Goal: Task Accomplishment & Management: Use online tool/utility

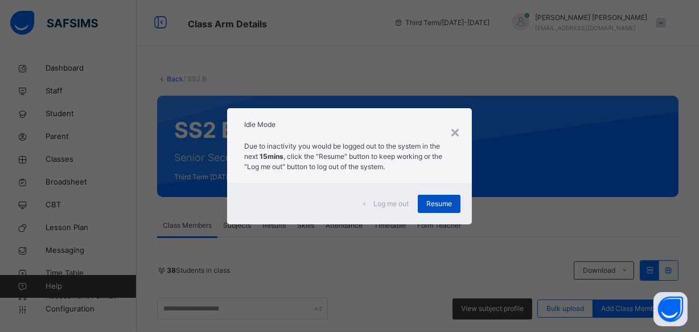
click at [436, 207] on span "Resume" at bounding box center [439, 204] width 26 height 10
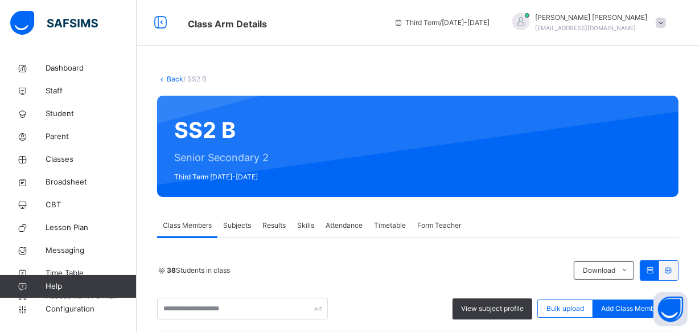
click at [286, 232] on div "Results" at bounding box center [274, 225] width 35 height 23
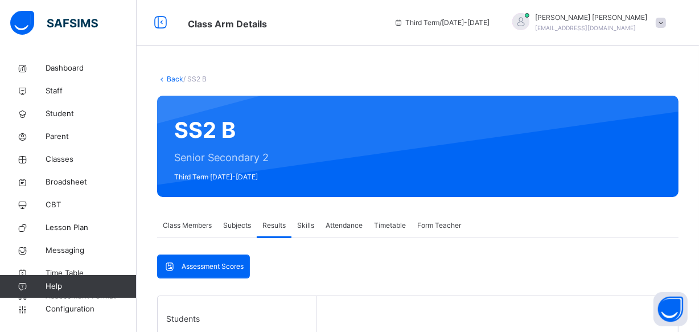
click at [277, 223] on span "Results" at bounding box center [273, 225] width 23 height 10
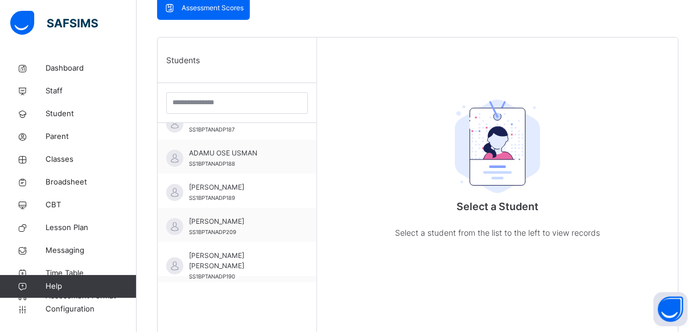
scroll to position [258, 0]
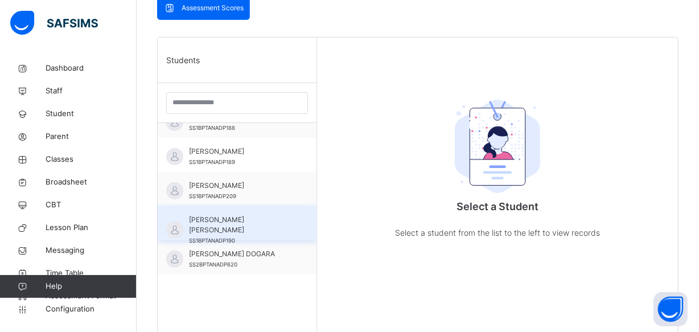
click at [215, 237] on span "SS1BPTANADP190" at bounding box center [212, 240] width 46 height 6
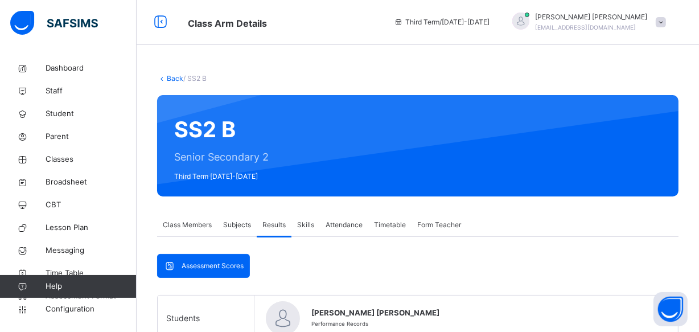
scroll to position [0, 0]
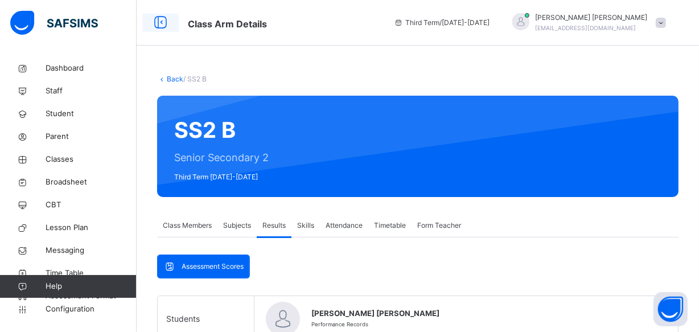
click at [156, 27] on icon at bounding box center [160, 23] width 19 height 20
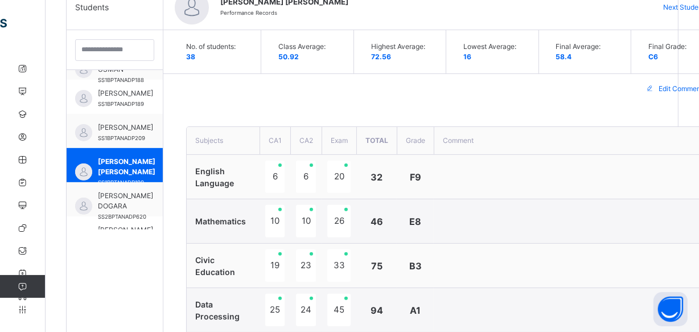
scroll to position [301, 0]
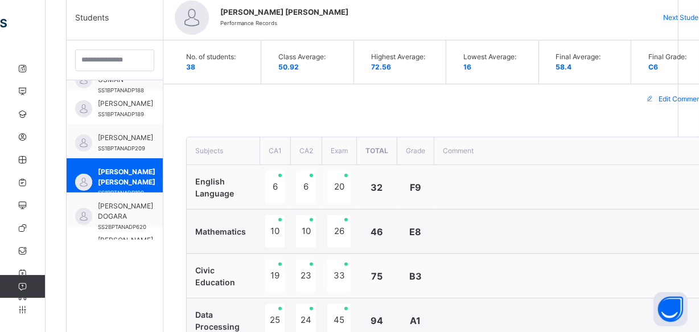
click at [665, 9] on div "Next Student" at bounding box center [688, 18] width 69 height 18
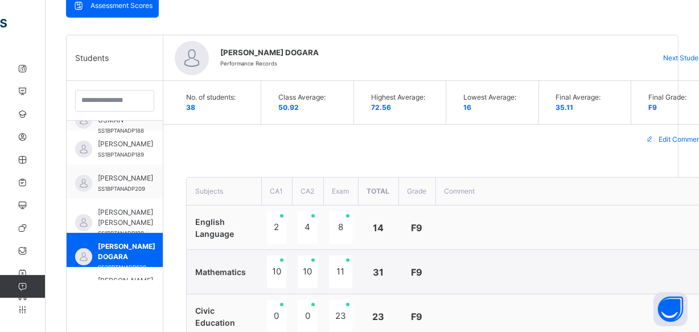
scroll to position [257, 0]
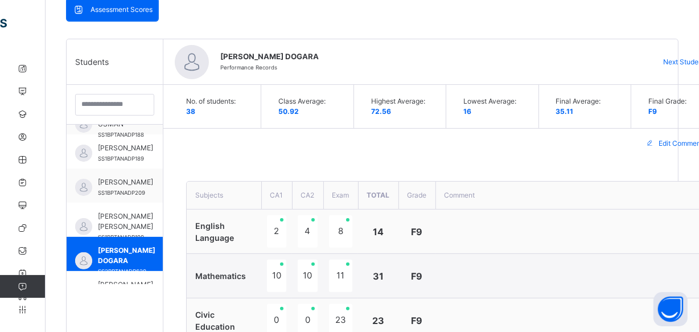
click at [658, 60] on div "Next Student" at bounding box center [688, 62] width 69 height 18
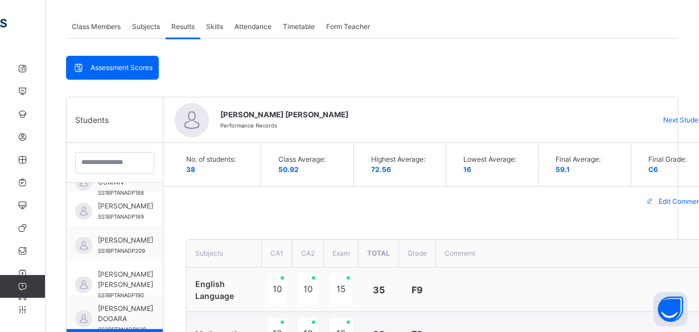
scroll to position [197, 0]
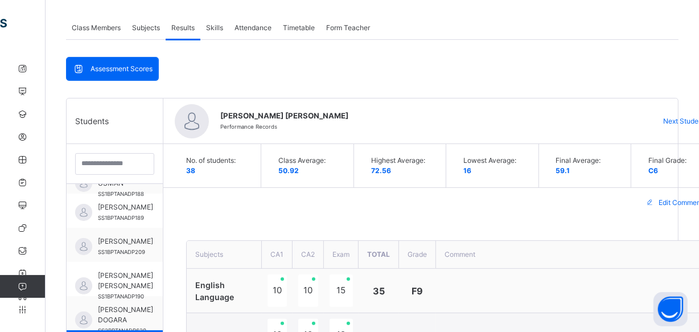
click at [669, 121] on span "Next Student" at bounding box center [684, 121] width 42 height 10
click at [676, 124] on span "Next Student" at bounding box center [684, 121] width 42 height 10
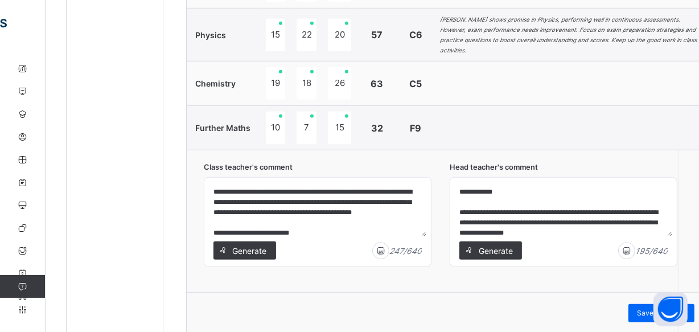
scroll to position [818, 0]
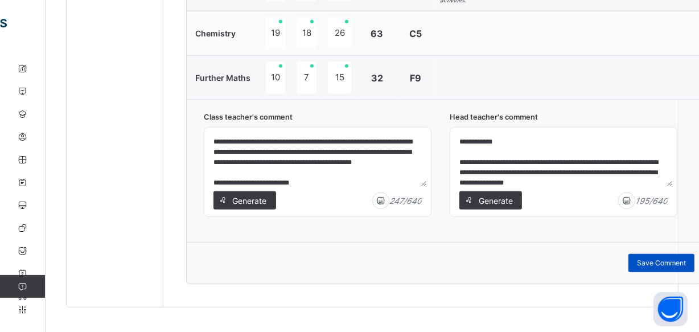
click at [660, 258] on span "Save Comment" at bounding box center [661, 263] width 49 height 10
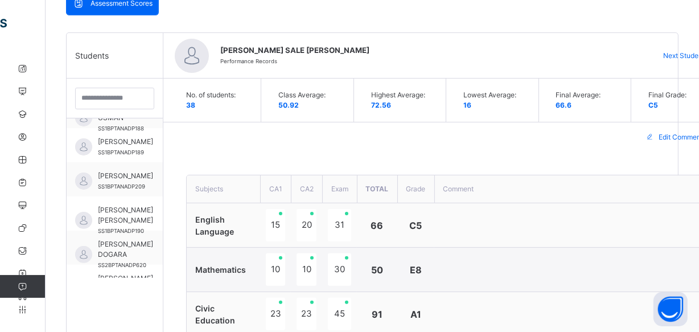
scroll to position [249, 0]
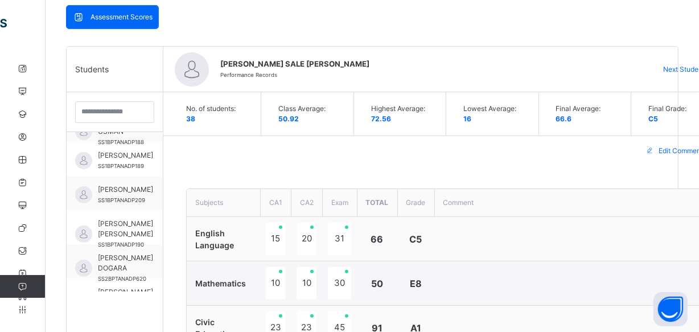
click at [673, 68] on span "Next Student" at bounding box center [684, 69] width 42 height 10
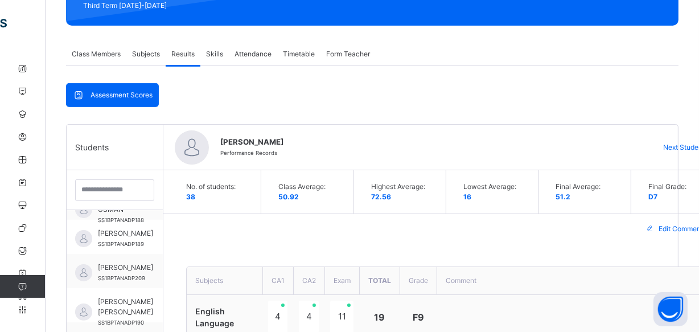
scroll to position [94, 0]
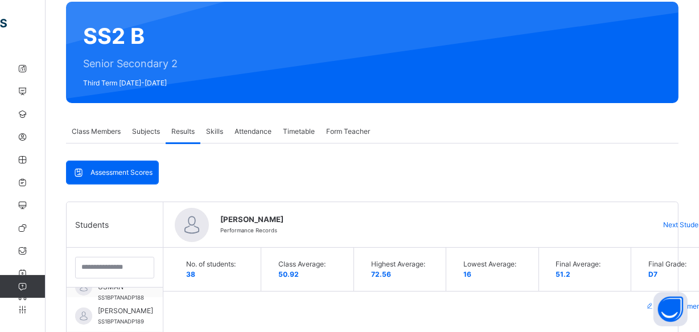
click at [677, 222] on span "Next Student" at bounding box center [684, 225] width 42 height 10
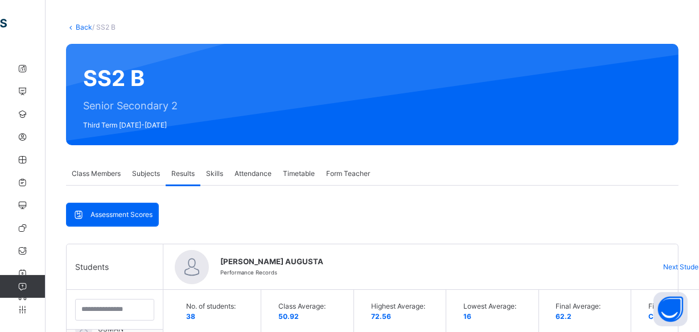
scroll to position [155, 0]
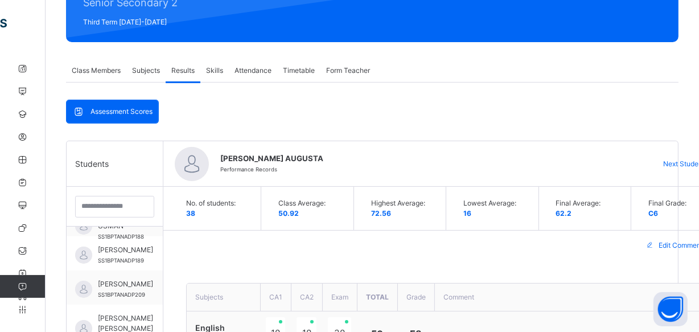
click at [673, 162] on span "Next Student" at bounding box center [684, 164] width 42 height 10
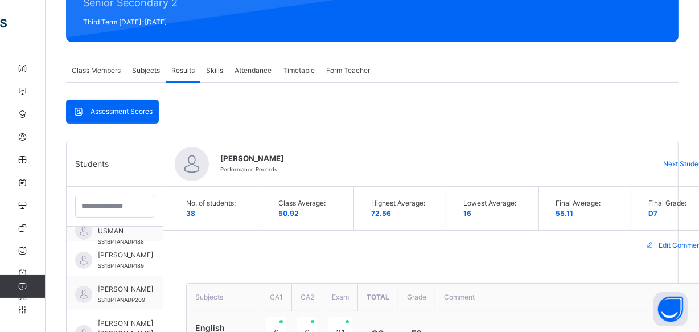
scroll to position [263, 0]
click at [678, 162] on span "Next Student" at bounding box center [684, 164] width 42 height 10
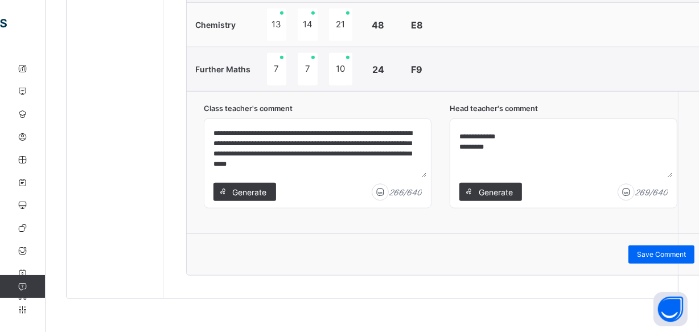
scroll to position [59, 0]
click at [649, 249] on span "Save Comment" at bounding box center [661, 254] width 49 height 10
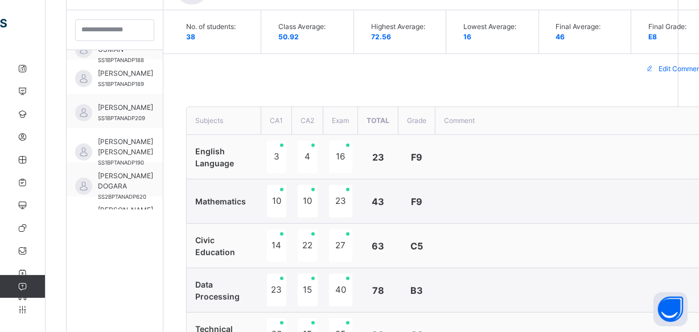
scroll to position [249, 0]
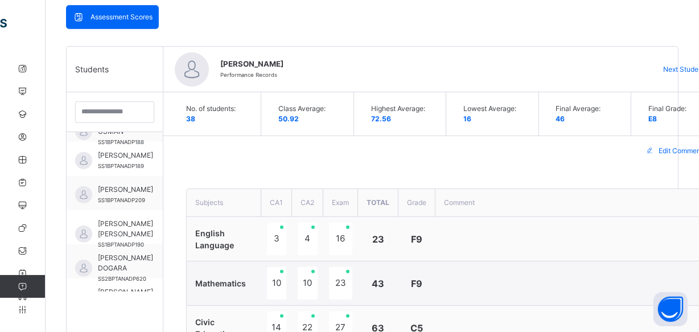
click at [678, 65] on span "Next Student" at bounding box center [684, 69] width 42 height 10
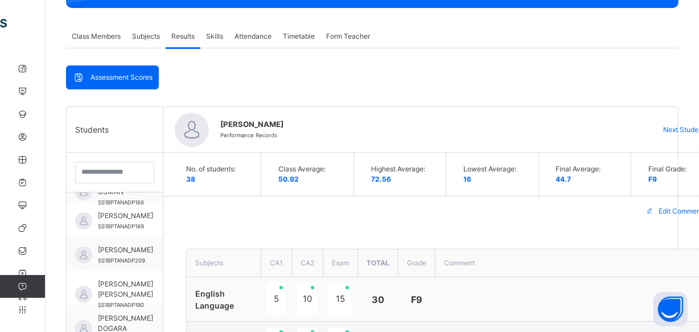
scroll to position [197, 0]
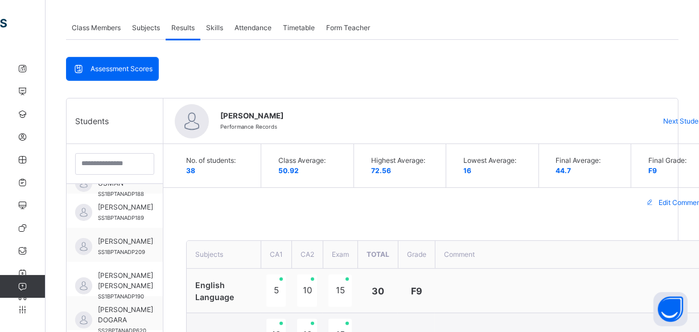
click at [679, 117] on span "Next Student" at bounding box center [684, 121] width 42 height 10
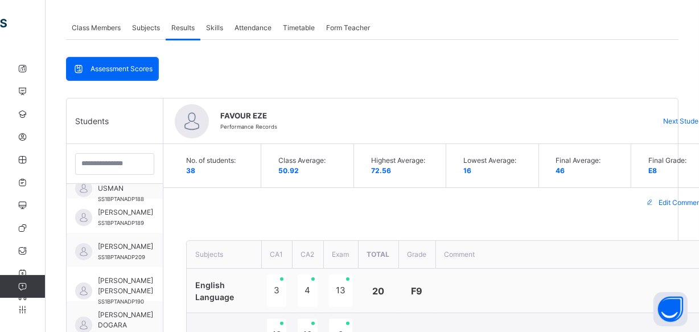
scroll to position [263, 0]
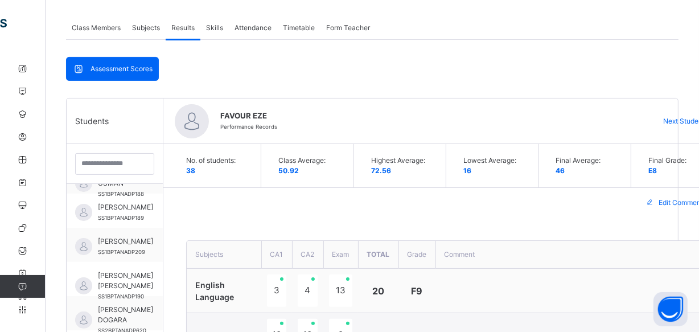
click at [672, 114] on div "Next Student" at bounding box center [688, 121] width 69 height 18
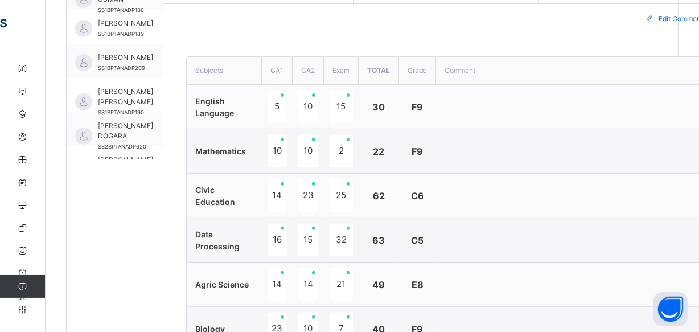
scroll to position [301, 0]
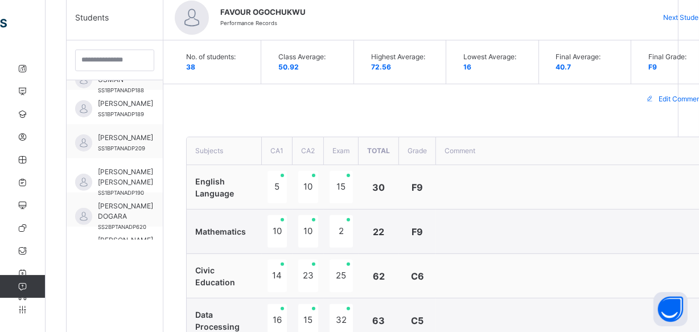
click at [674, 15] on span "Next Student" at bounding box center [684, 18] width 42 height 10
click at [676, 14] on span "Next Student" at bounding box center [684, 18] width 42 height 10
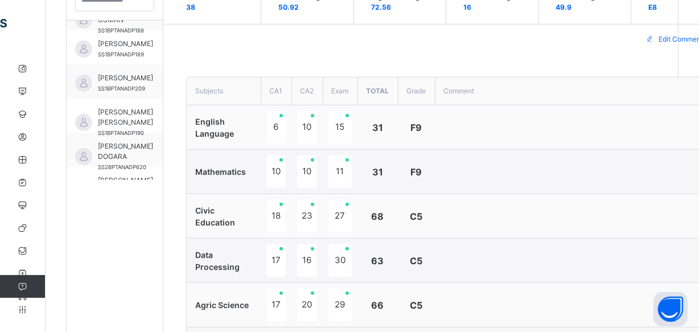
scroll to position [249, 0]
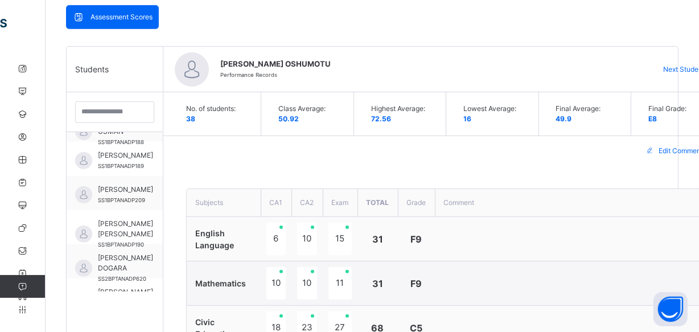
click at [669, 64] on span "Next Student" at bounding box center [684, 69] width 42 height 10
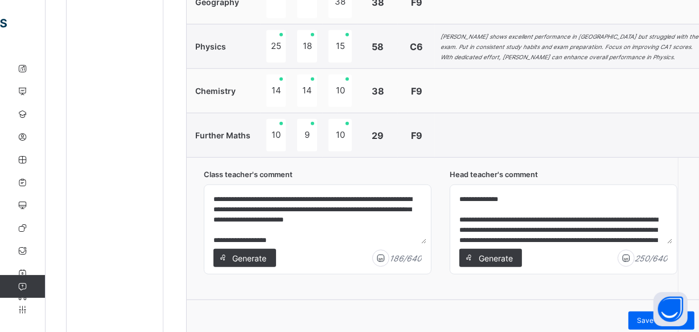
scroll to position [818, 0]
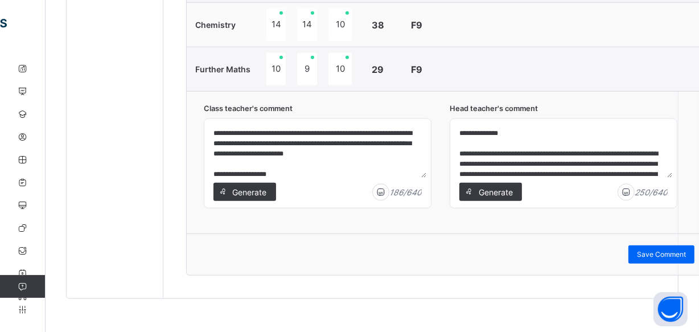
click at [245, 173] on textarea "**********" at bounding box center [317, 150] width 217 height 54
type textarea "**********"
click at [656, 250] on span "Save Comment" at bounding box center [661, 254] width 49 height 10
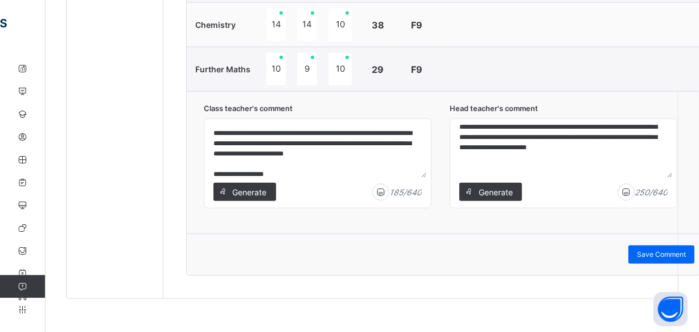
scroll to position [39, 0]
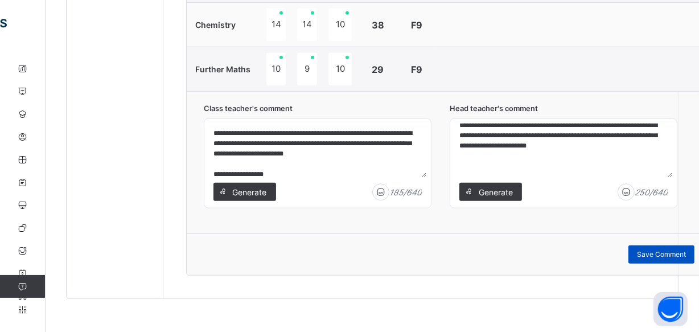
click at [643, 251] on span "Save Comment" at bounding box center [661, 254] width 49 height 10
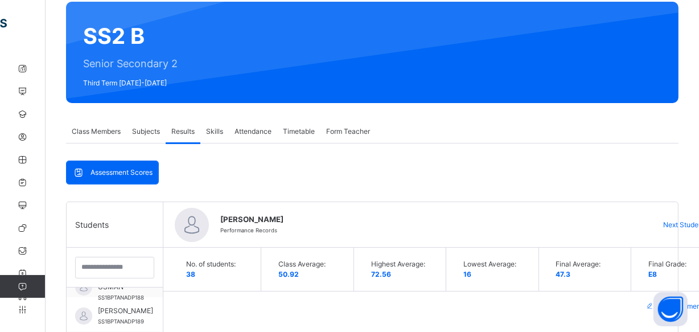
scroll to position [146, 0]
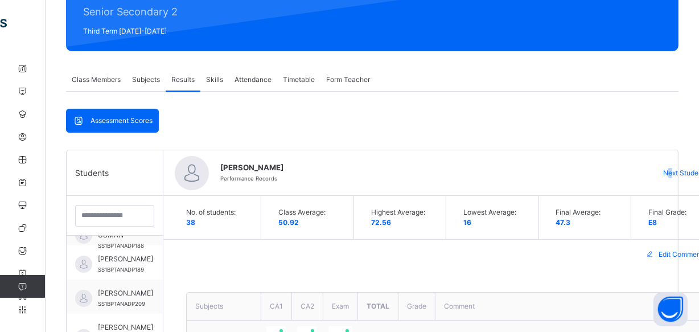
click at [670, 171] on span "Next Student" at bounding box center [684, 173] width 42 height 10
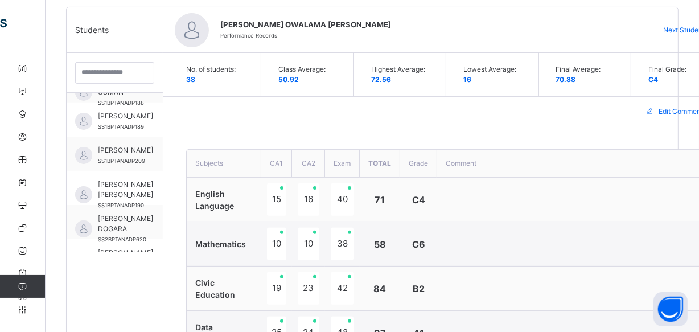
scroll to position [197, 0]
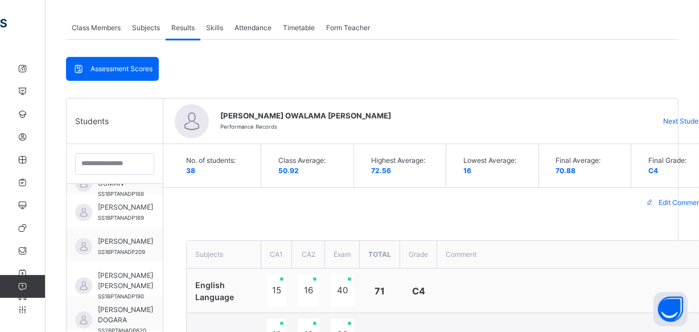
click at [664, 118] on span "Next Student" at bounding box center [684, 121] width 42 height 10
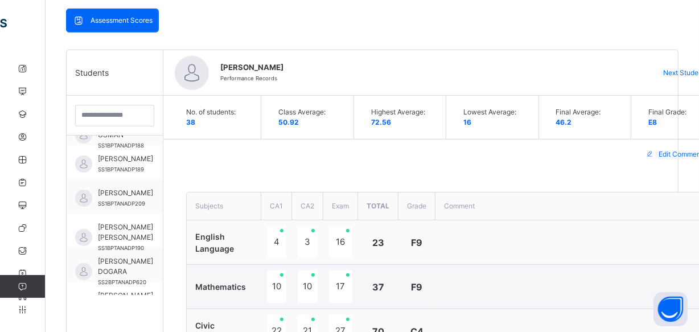
scroll to position [258, 0]
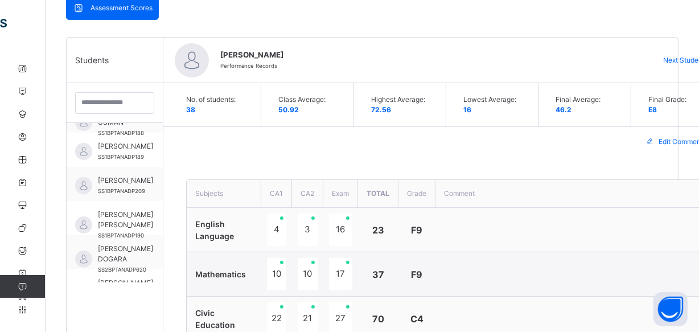
click at [679, 56] on span "Next Student" at bounding box center [684, 60] width 42 height 10
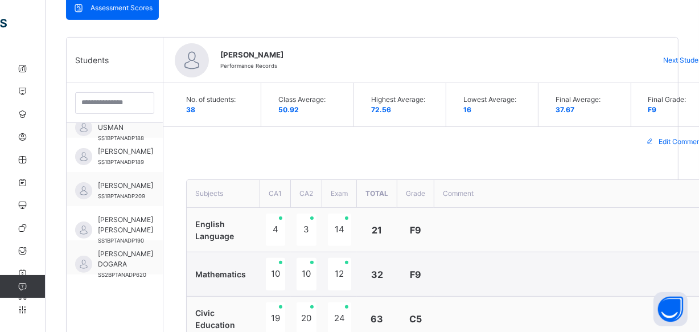
type textarea "**********"
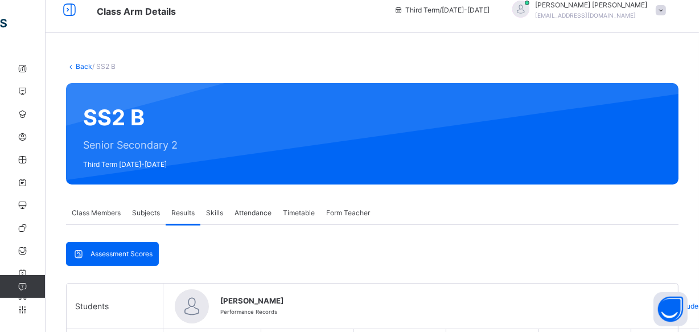
scroll to position [0, 0]
